Goal: Task Accomplishment & Management: Complete application form

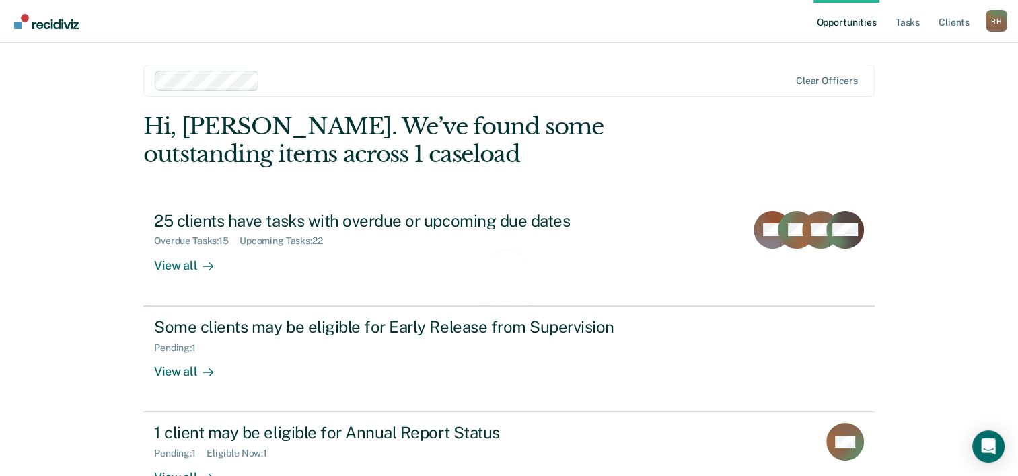
scroll to position [41, 0]
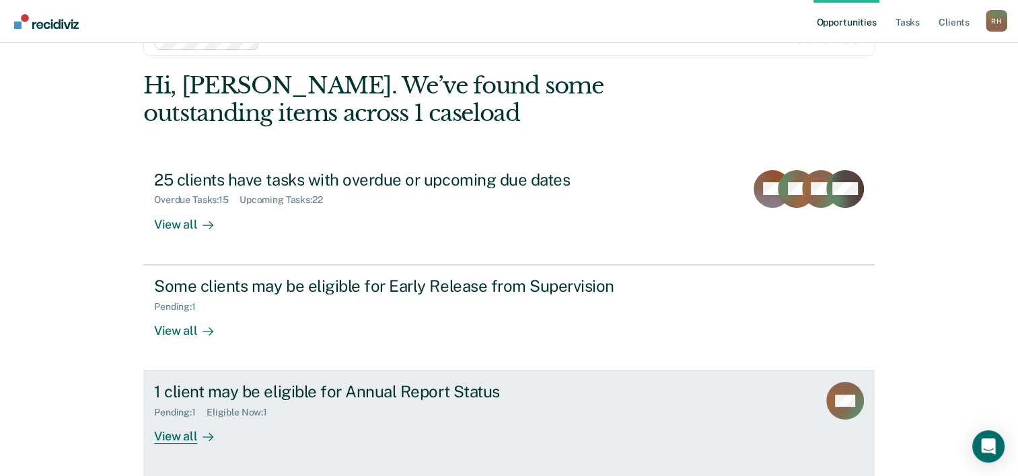
click at [175, 434] on div "View all" at bounding box center [191, 431] width 75 height 26
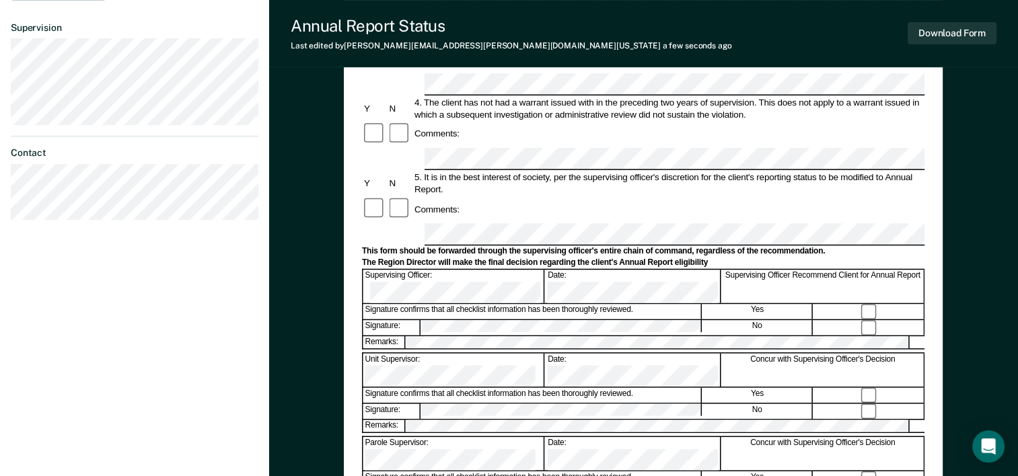
scroll to position [384, 0]
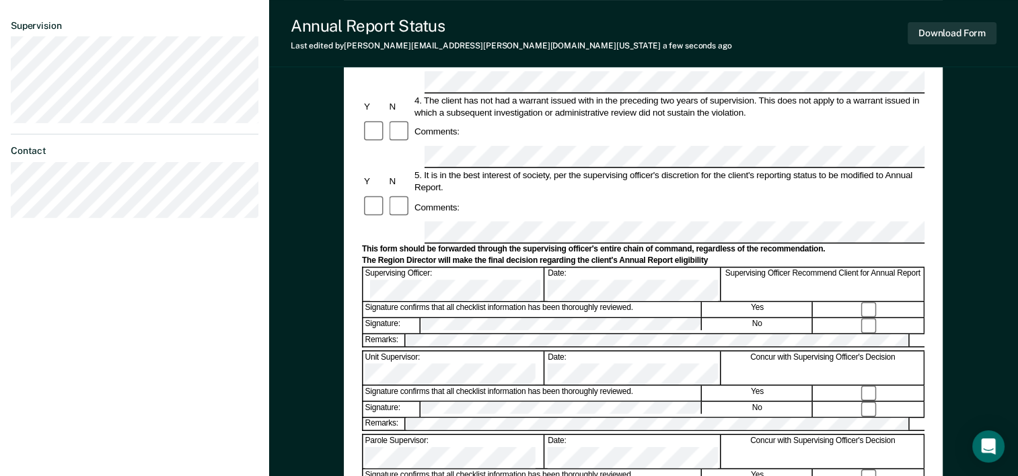
click at [463, 412] on form "Annual Reporting Checklist, Recommendation, and Determination Form Clients who …" at bounding box center [643, 220] width 562 height 948
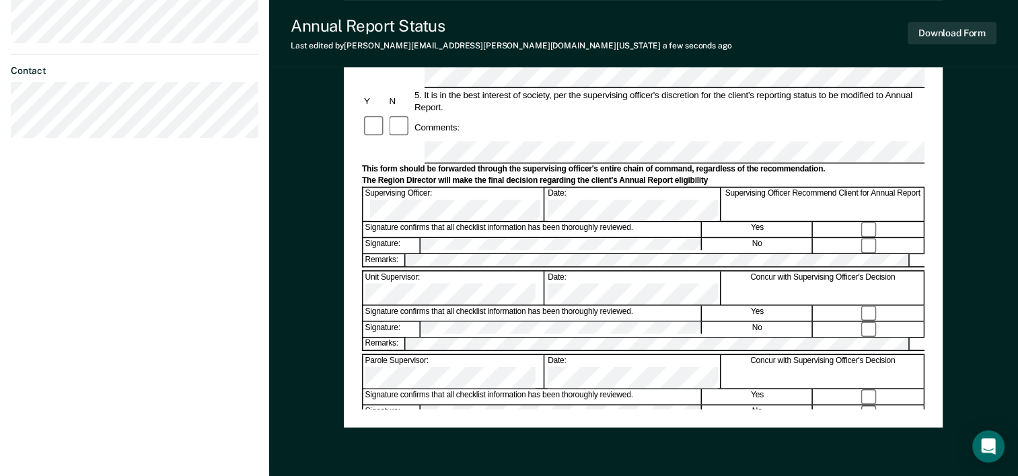
scroll to position [439, 0]
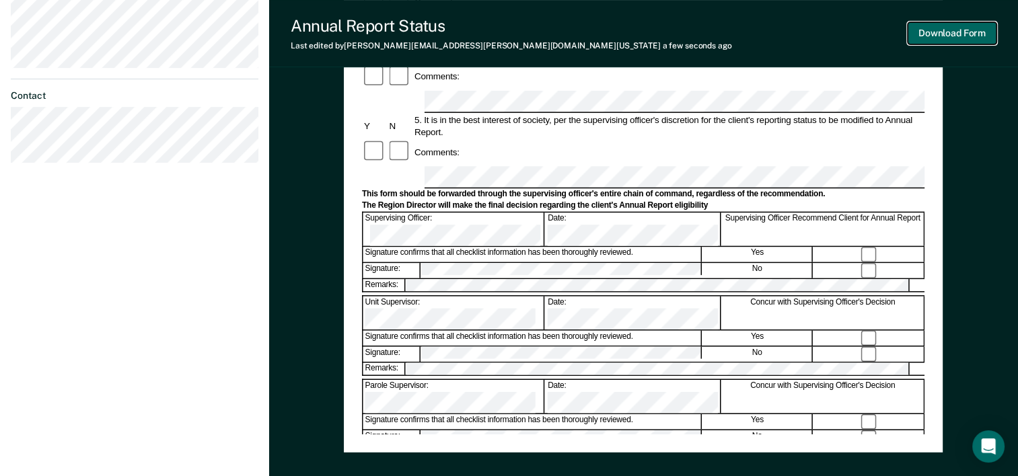
click at [946, 34] on button "Download Form" at bounding box center [951, 33] width 89 height 22
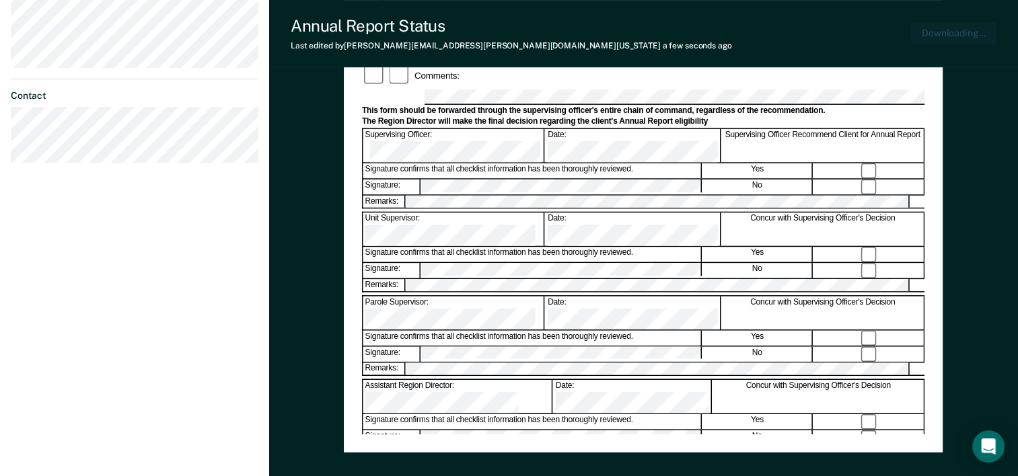
scroll to position [517, 0]
